Goal: Task Accomplishment & Management: Use online tool/utility

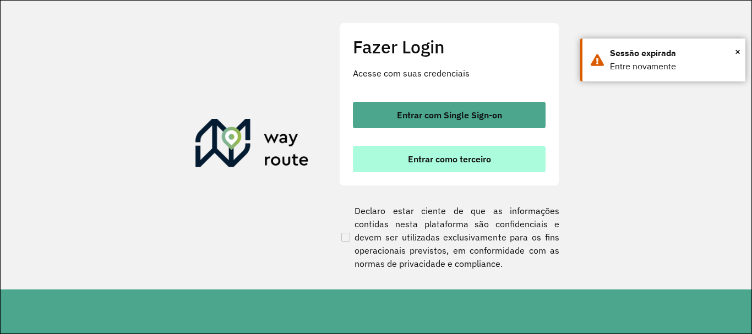
click at [420, 162] on span "Entrar como terceiro" at bounding box center [449, 159] width 83 height 9
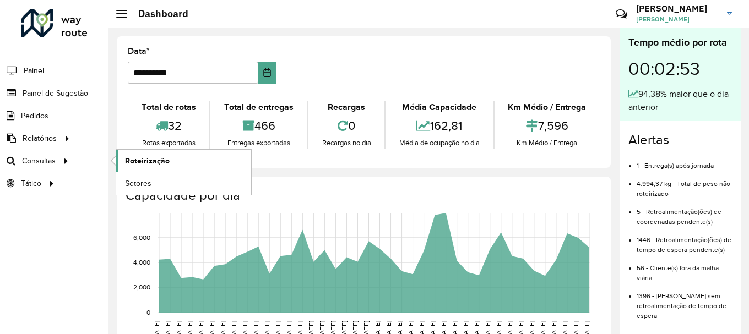
click at [163, 163] on span "Roteirização" at bounding box center [147, 161] width 45 height 12
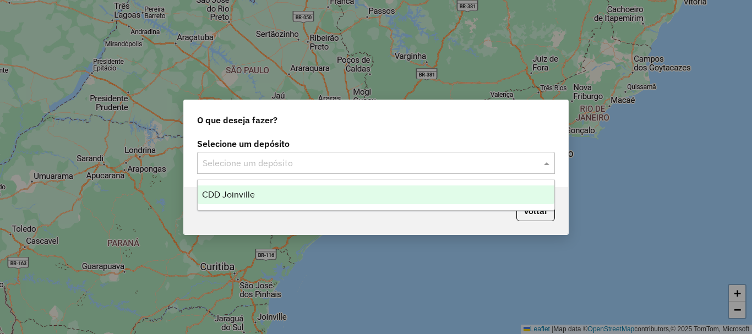
click at [322, 165] on input "text" at bounding box center [365, 163] width 325 height 13
click at [300, 200] on div "CDD Joinville" at bounding box center [376, 195] width 357 height 19
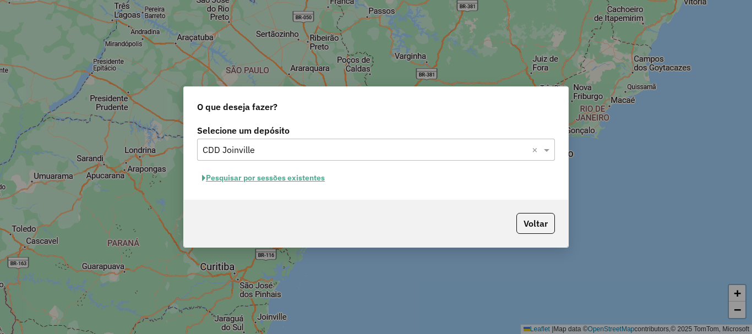
click at [308, 178] on button "Pesquisar por sessões existentes" at bounding box center [263, 178] width 133 height 17
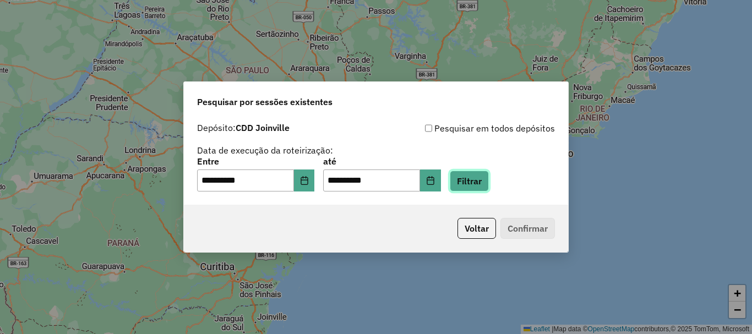
click at [478, 180] on button "Filtrar" at bounding box center [469, 181] width 39 height 21
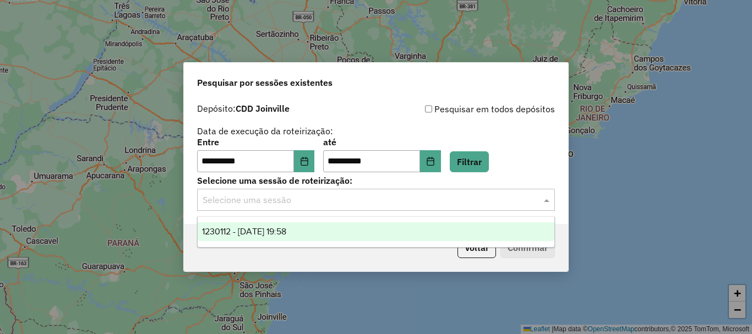
click at [356, 204] on input "text" at bounding box center [365, 200] width 325 height 13
click at [341, 232] on div "1230112 - 15/08/2025 19:58" at bounding box center [376, 232] width 357 height 19
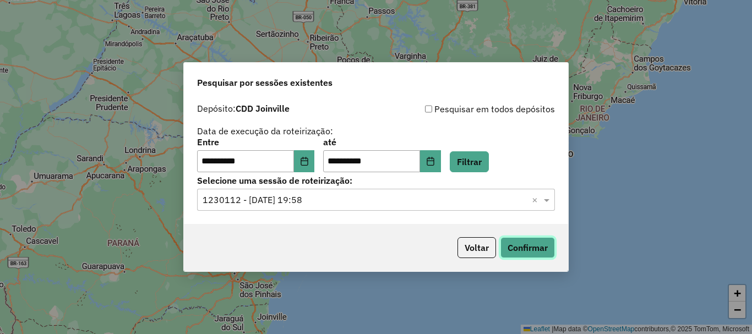
click at [521, 246] on button "Confirmar" at bounding box center [528, 247] width 55 height 21
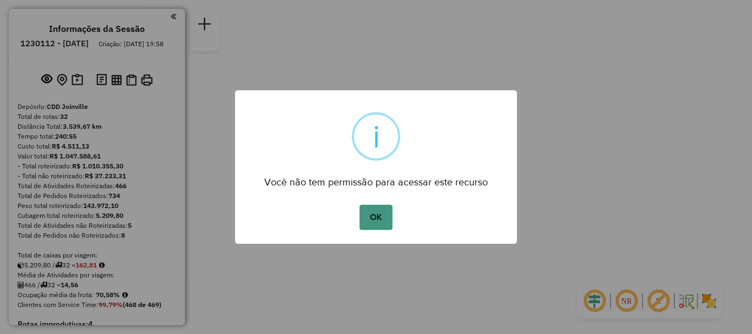
click at [382, 219] on button "OK" at bounding box center [376, 217] width 32 height 25
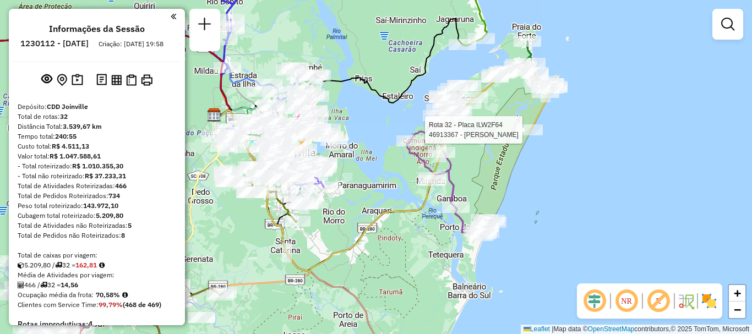
select select "**********"
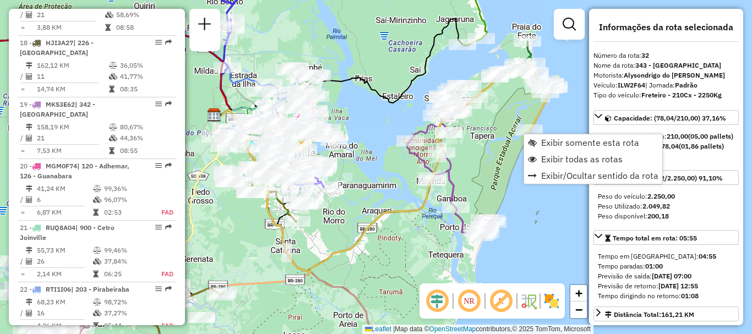
scroll to position [2434, 0]
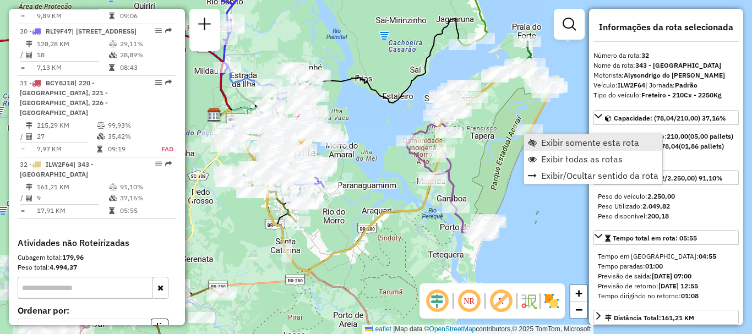
click at [588, 147] on span "Exibir somente esta rota" at bounding box center [590, 142] width 98 height 9
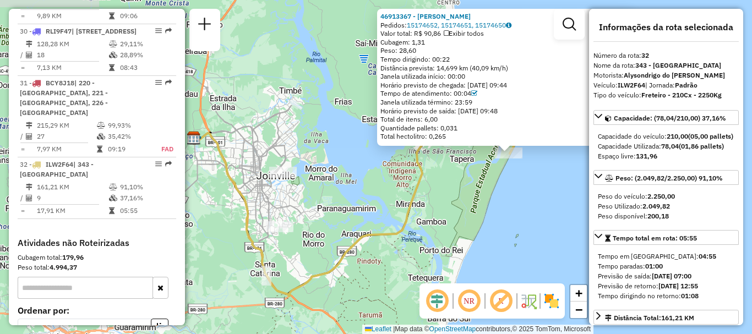
drag, startPoint x: 429, startPoint y: 213, endPoint x: 559, endPoint y: 199, distance: 130.7
click at [559, 199] on div "46913367 - MARILENA NOVAK Pedidos: 15174652, 15174651, 15174650 Valor total: R$…" at bounding box center [376, 167] width 752 height 334
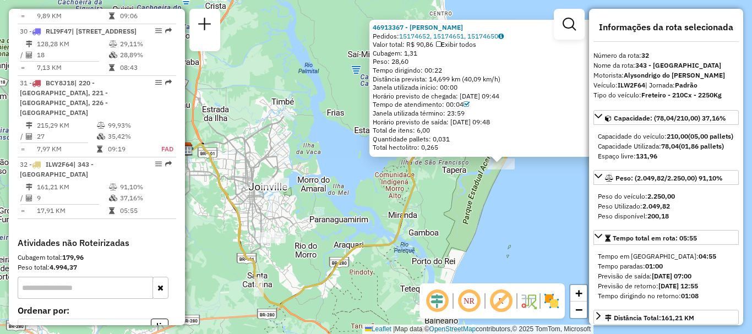
drag, startPoint x: 538, startPoint y: 237, endPoint x: 528, endPoint y: 251, distance: 16.7
click at [528, 251] on div "46913367 - MARILENA NOVAK Pedidos: 15174652, 15174651, 15174650 Valor total: R$…" at bounding box center [376, 167] width 752 height 334
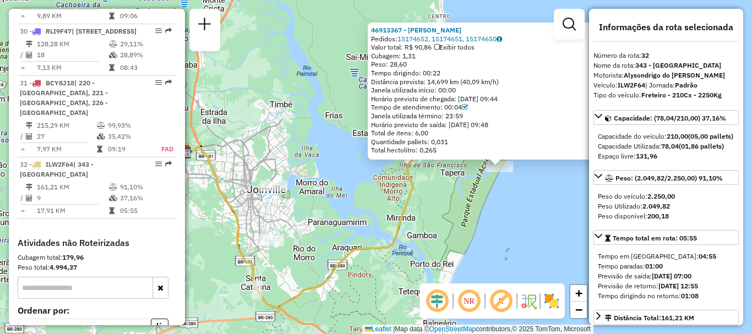
click at [471, 214] on div "Rota 32 - Placa ILW2F64 46913367 - MARILENA NOVAK 46913367 - MARILENA NOVAK Ped…" at bounding box center [376, 167] width 752 height 334
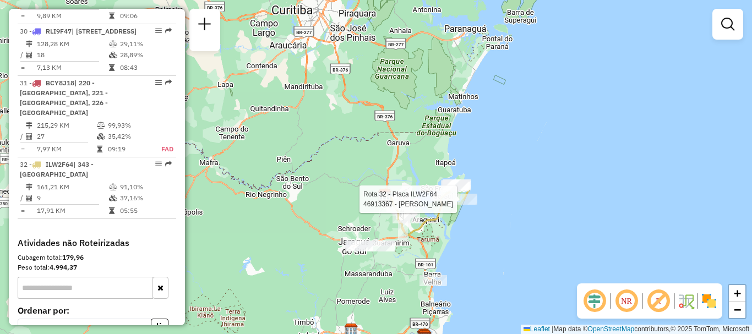
select select "**********"
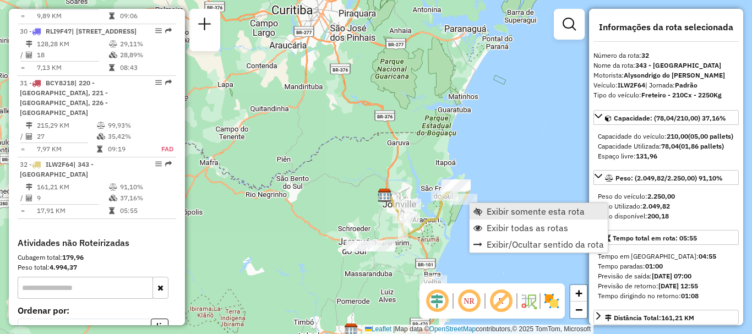
click at [500, 214] on span "Exibir somente esta rota" at bounding box center [536, 211] width 98 height 9
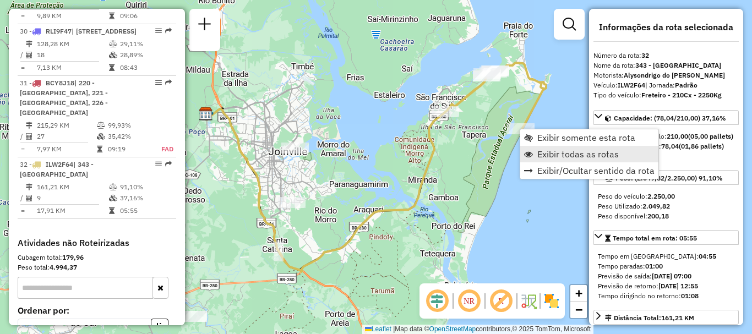
click at [552, 159] on span "Exibir todas as rotas" at bounding box center [579, 154] width 82 height 9
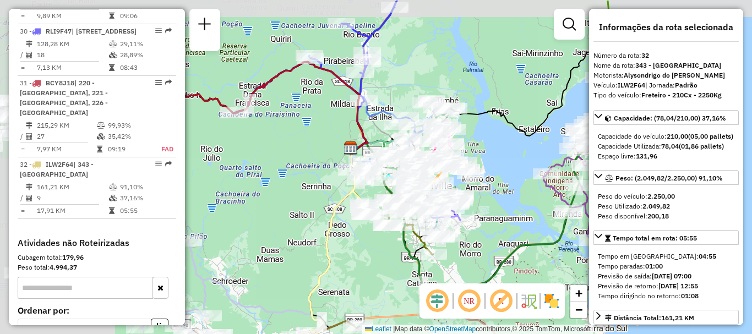
drag, startPoint x: 333, startPoint y: 120, endPoint x: 486, endPoint y: 159, distance: 158.2
click at [486, 159] on div "Janela de atendimento Grade de atendimento Capacidade Transportadoras Veículos …" at bounding box center [376, 167] width 752 height 334
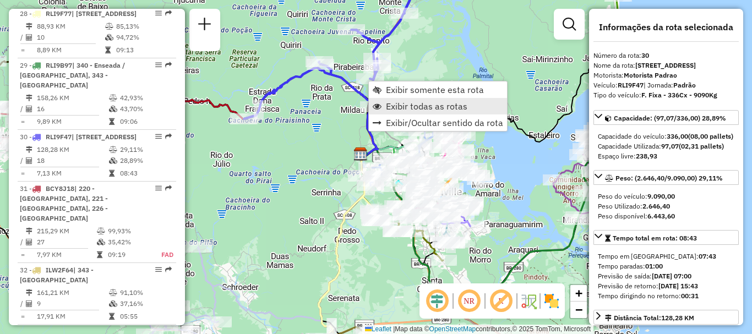
scroll to position [2300, 0]
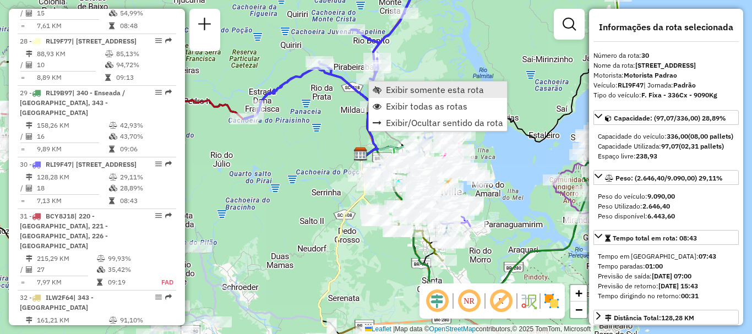
click at [411, 85] on span "Exibir somente esta rota" at bounding box center [435, 89] width 98 height 9
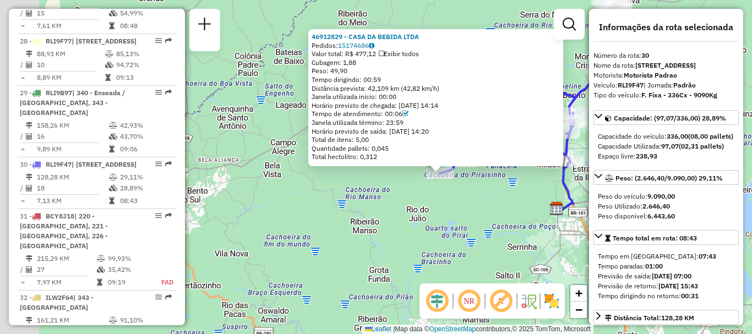
drag, startPoint x: 350, startPoint y: 223, endPoint x: 430, endPoint y: 232, distance: 80.4
click at [430, 232] on div "46912829 - CASA DA BEBIDA LTDA Pedidos: 15174686 Valor total: R$ 477,12 Exibir …" at bounding box center [376, 167] width 752 height 334
